Goal: Transaction & Acquisition: Subscribe to service/newsletter

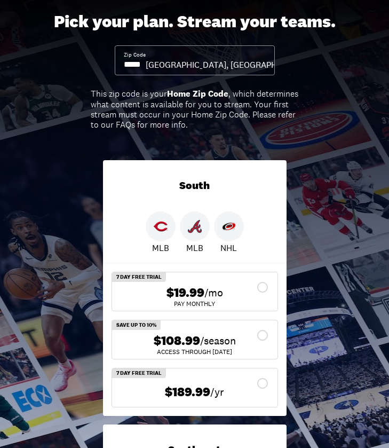
scroll to position [60, 0]
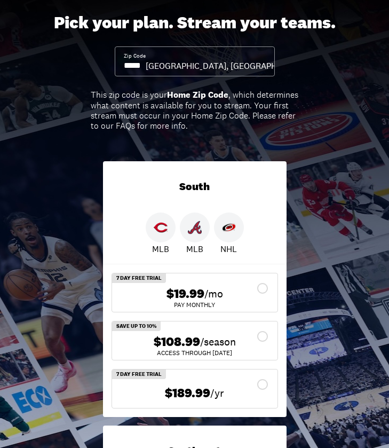
drag, startPoint x: 148, startPoint y: 66, endPoint x: 139, endPoint y: 66, distance: 9.6
click at [139, 66] on input at bounding box center [135, 66] width 22 height 12
click at [146, 68] on input at bounding box center [135, 66] width 22 height 12
drag, startPoint x: 148, startPoint y: 66, endPoint x: 134, endPoint y: 66, distance: 14.4
click at [134, 66] on input at bounding box center [135, 66] width 22 height 12
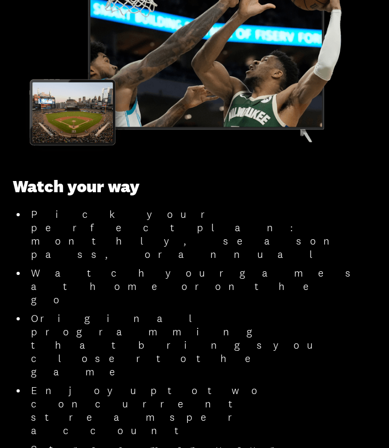
scroll to position [1546, 0]
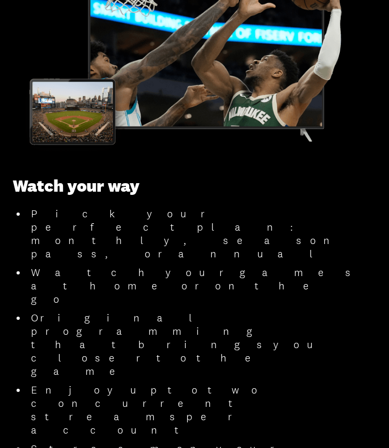
type input "*****"
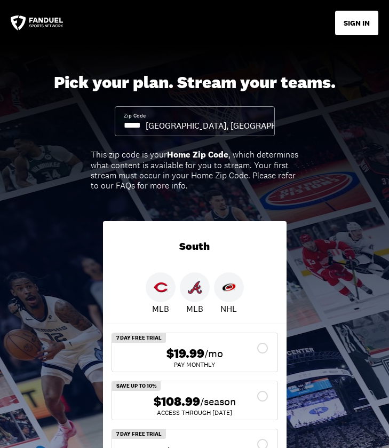
scroll to position [0, 0]
